Goal: Task Accomplishment & Management: Use online tool/utility

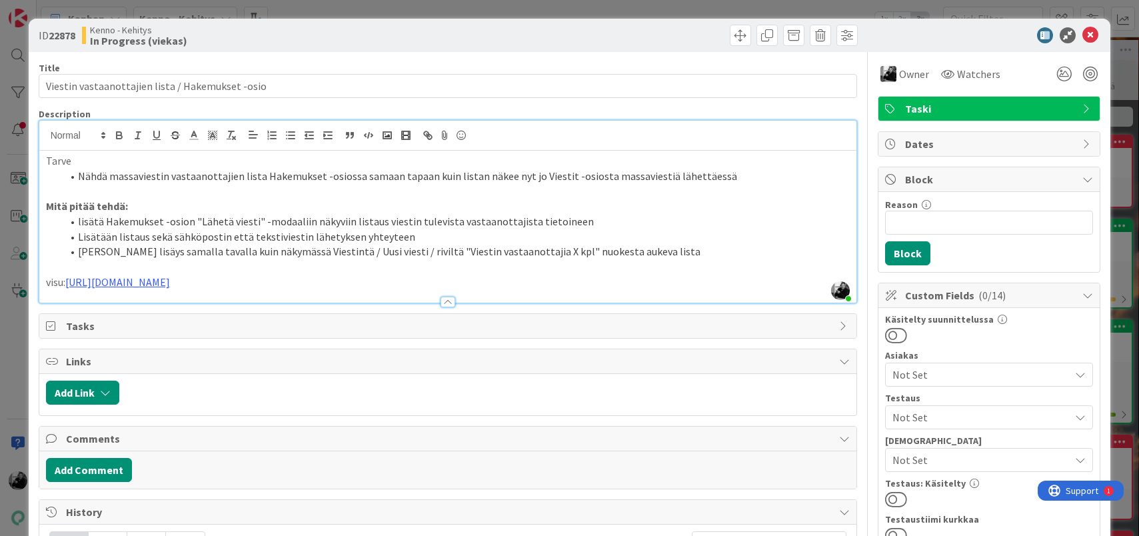
scroll to position [371, 0]
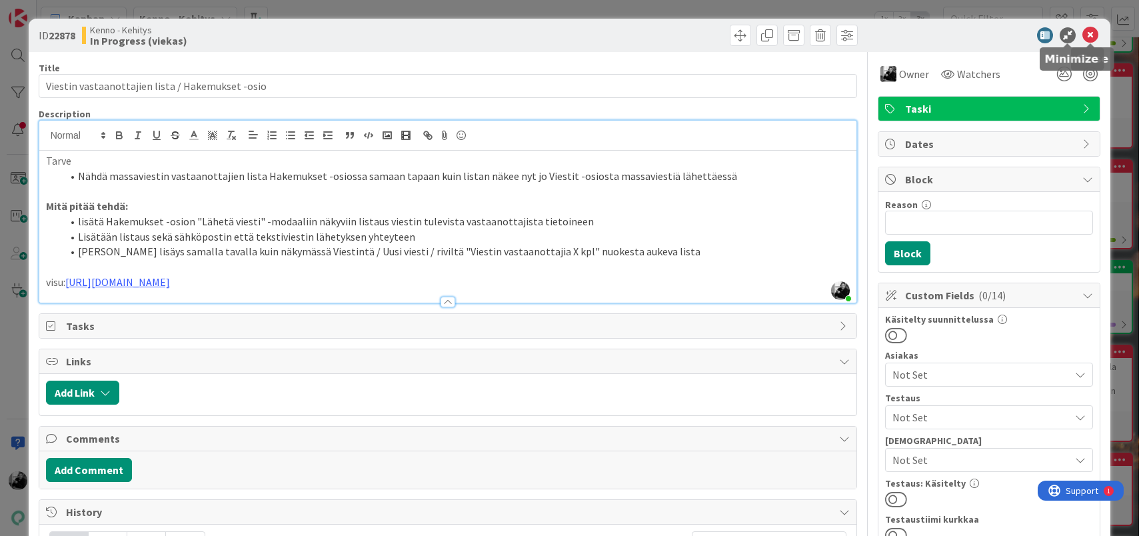
drag, startPoint x: 1091, startPoint y: 29, endPoint x: 758, endPoint y: 59, distance: 333.9
click at [765, 62] on div "ID 22878 Kenno - Kehitys In Progress (viekas) Title 48 / 128 Viestin vastaanott…" at bounding box center [570, 530] width 1082 height 1022
click at [44, 158] on div "Tarve Nähdä massaviestin vastaanottajien lista Hakemukset -osiossa samaan tapaa…" at bounding box center [448, 227] width 818 height 152
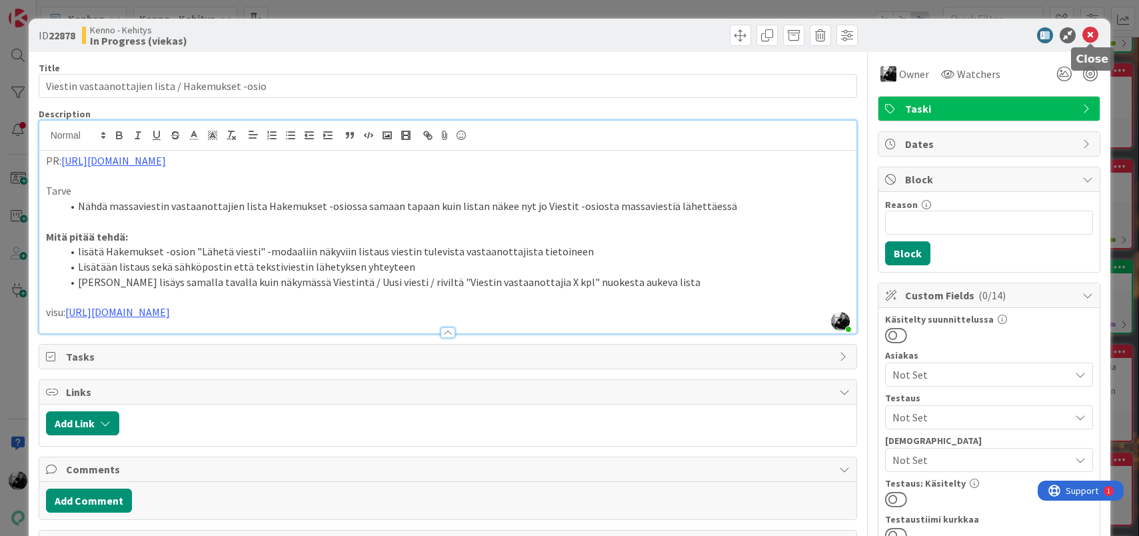
click at [1094, 30] on icon at bounding box center [1090, 35] width 16 height 16
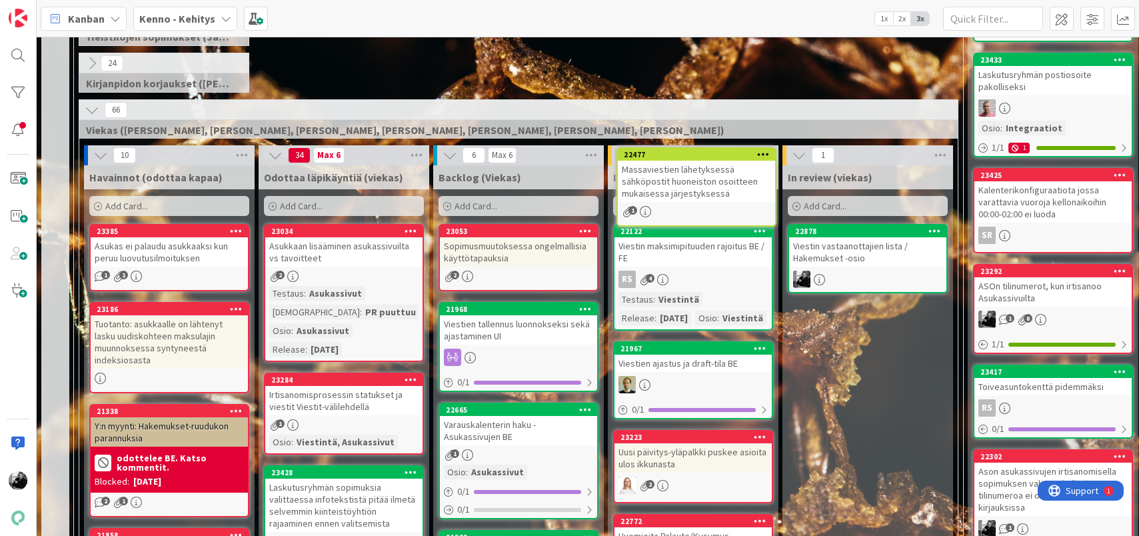
scroll to position [219, 0]
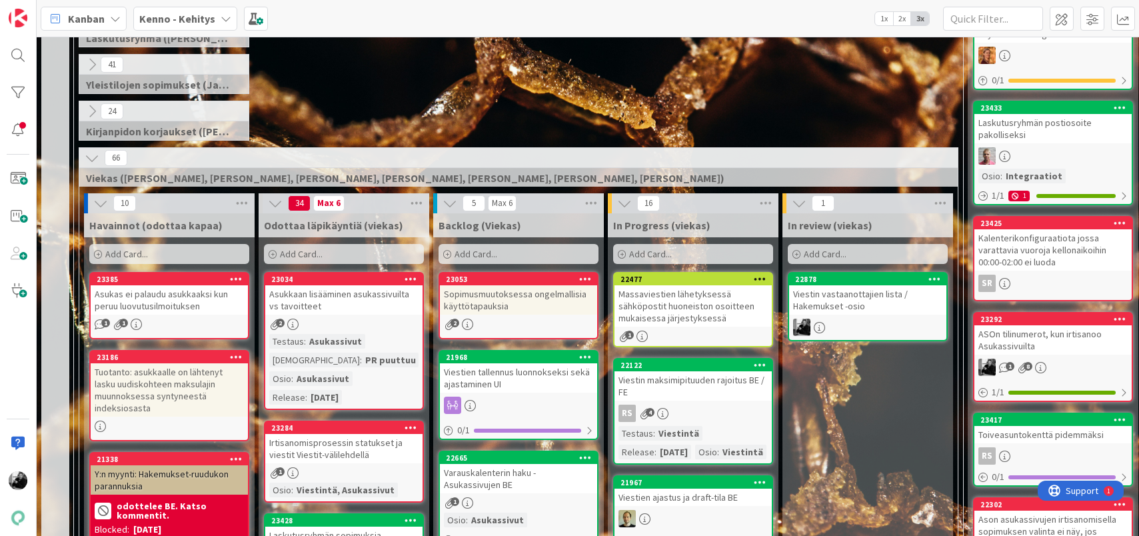
click at [701, 304] on div "Massaviestien lähetyksessä sähköpostit huoneiston osoitteen mukaisessa järjesty…" at bounding box center [692, 305] width 157 height 41
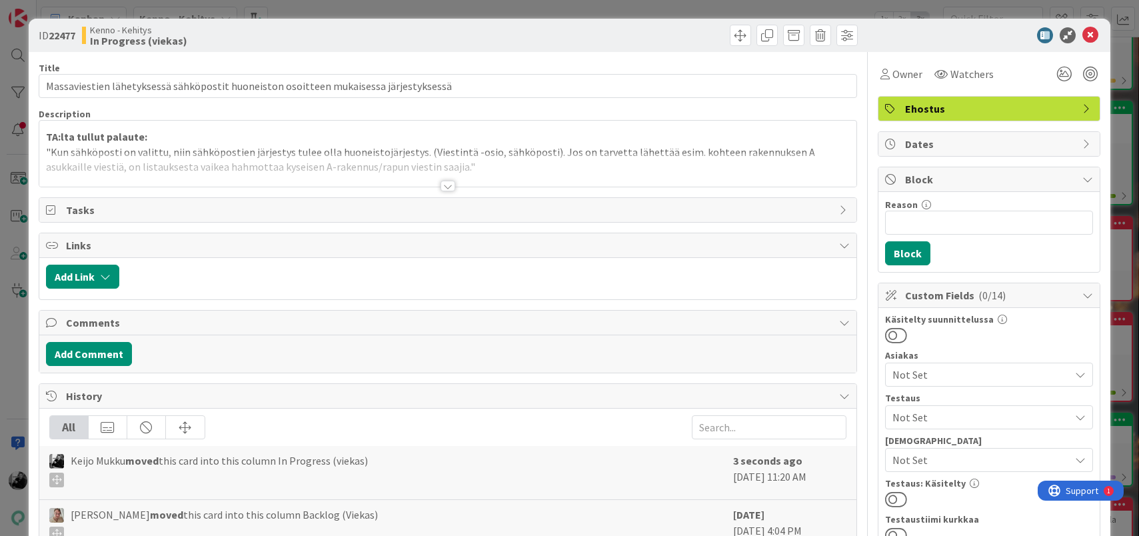
click at [443, 187] on div at bounding box center [447, 186] width 15 height 11
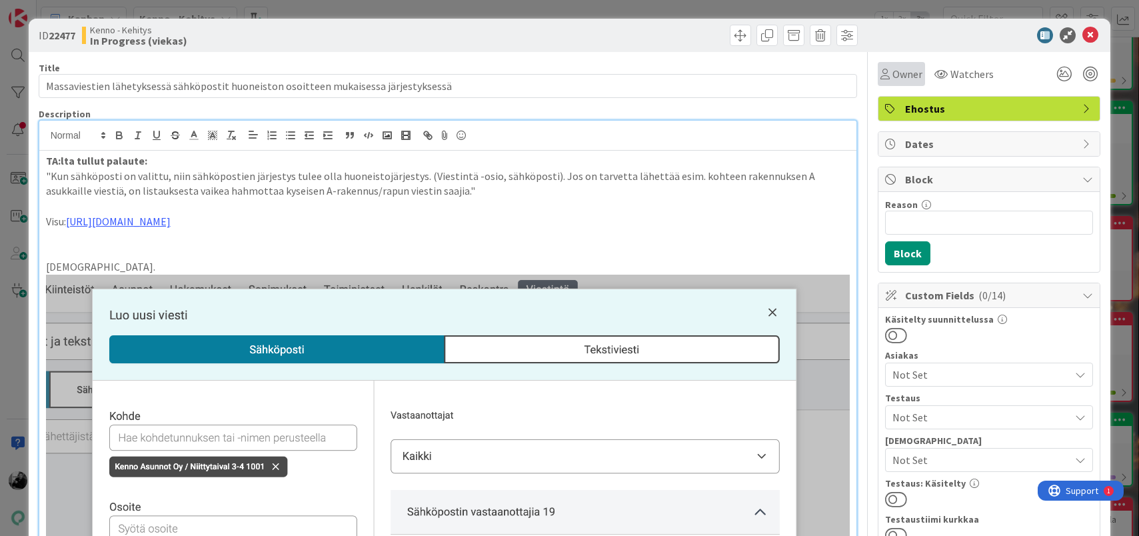
click at [908, 69] on span "Owner" at bounding box center [907, 74] width 30 height 16
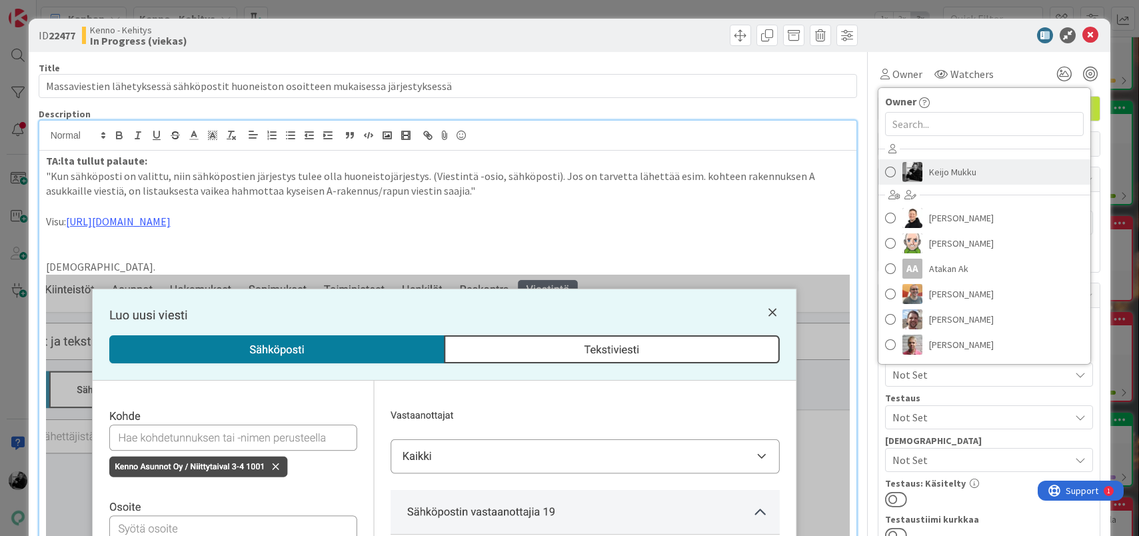
click at [937, 171] on span "Keijo Mukku" at bounding box center [952, 172] width 47 height 20
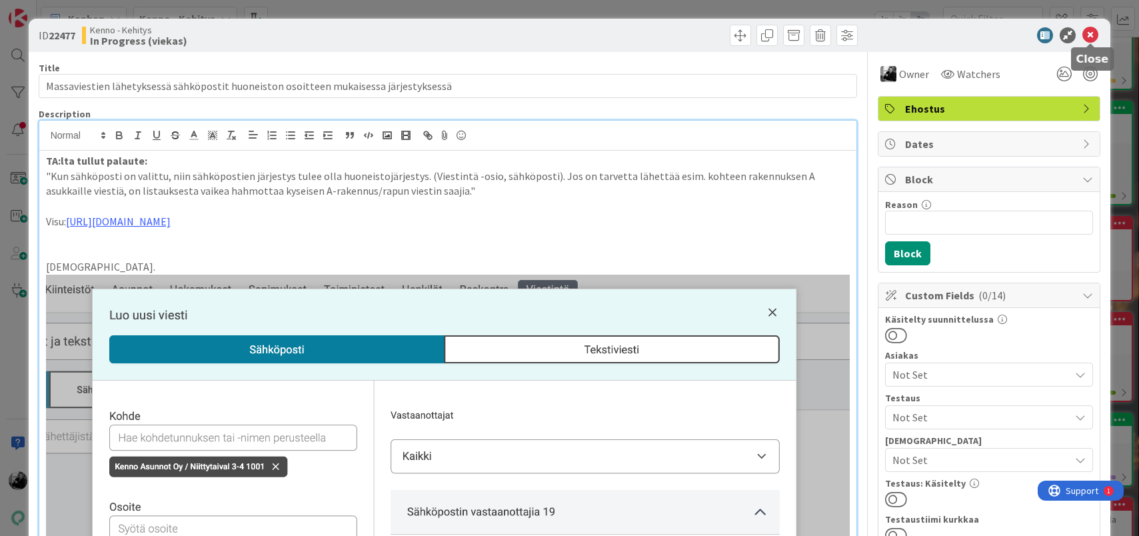
click at [1087, 41] on icon at bounding box center [1090, 35] width 16 height 16
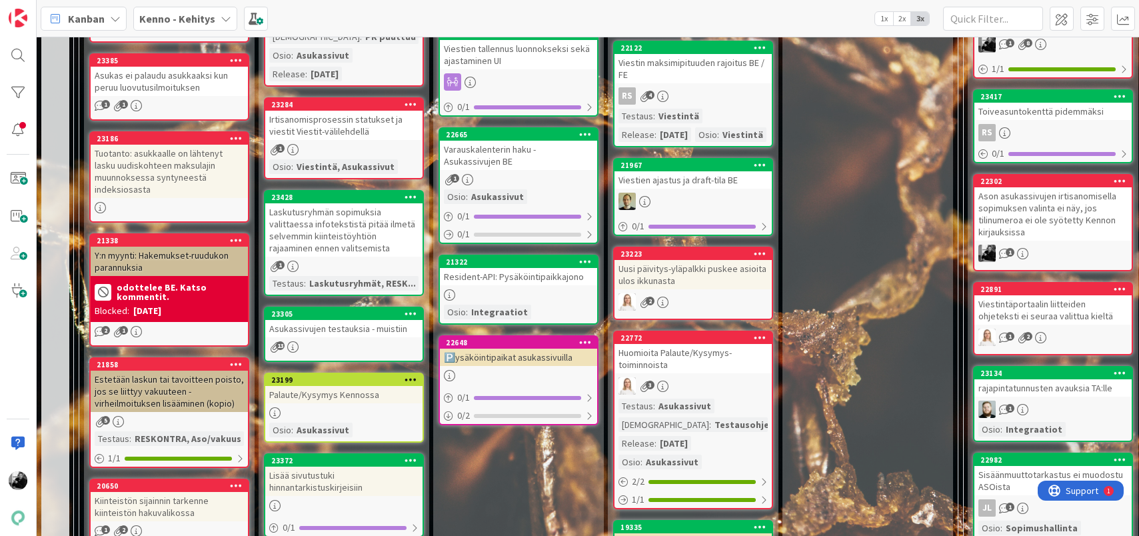
scroll to position [542, 0]
